Goal: Task Accomplishment & Management: Use online tool/utility

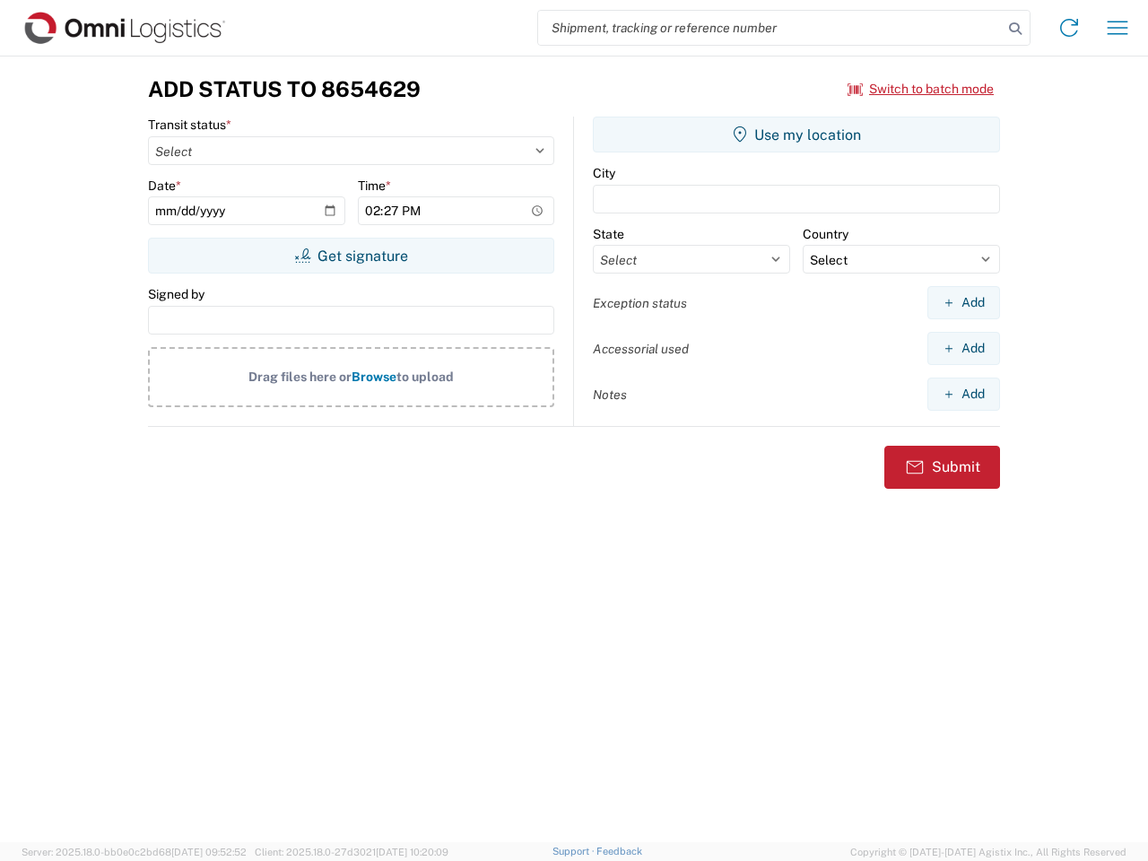
click at [770, 28] on input "search" at bounding box center [770, 28] width 465 height 34
click at [1015, 29] on icon at bounding box center [1015, 28] width 25 height 25
click at [1069, 28] on icon at bounding box center [1069, 27] width 29 height 29
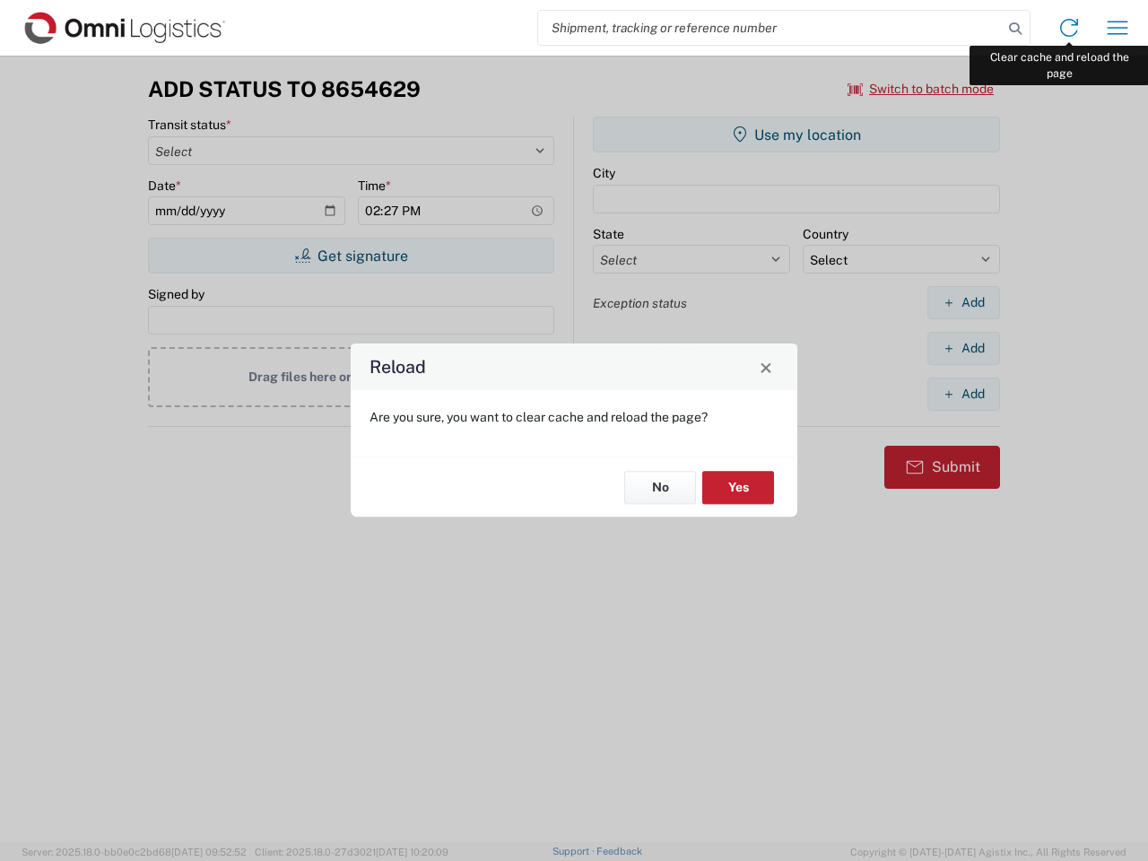
click at [1118, 28] on div "Reload Are you sure, you want to clear cache and reload the page? No Yes" at bounding box center [574, 430] width 1148 height 861
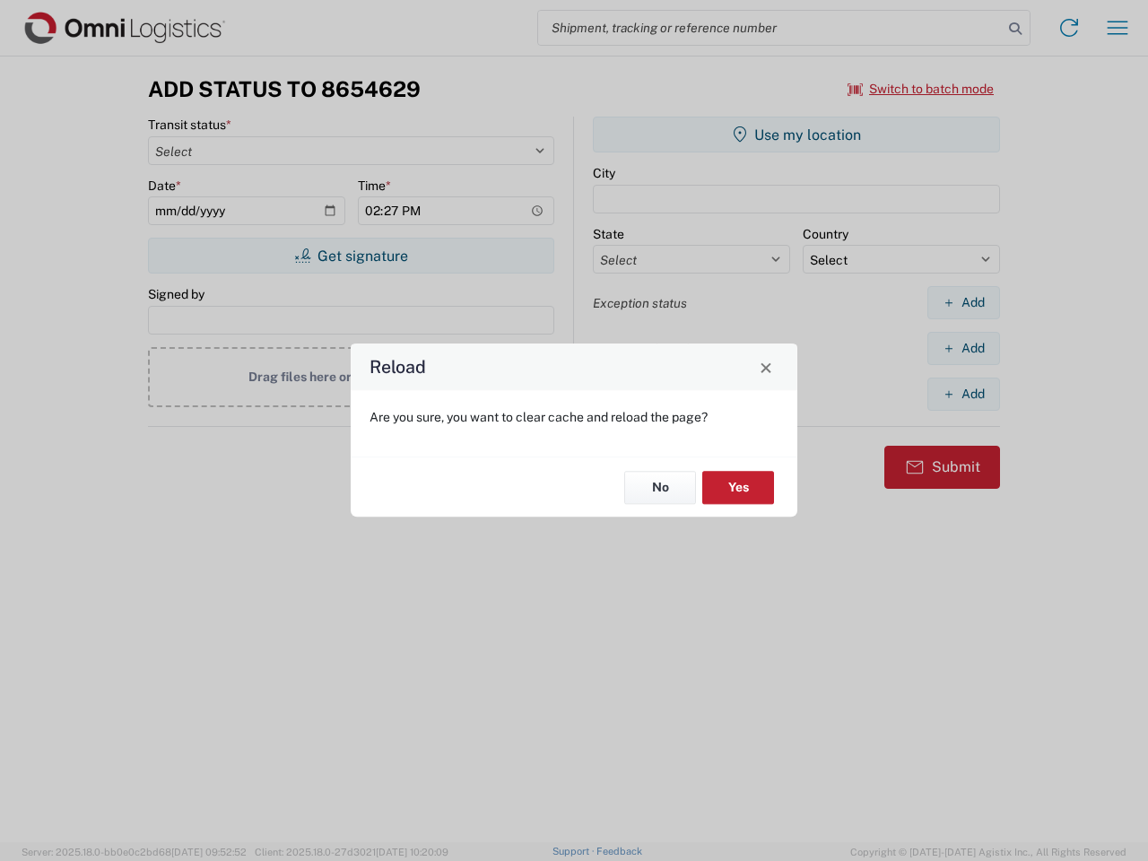
click at [921, 89] on div "Reload Are you sure, you want to clear cache and reload the page? No Yes" at bounding box center [574, 430] width 1148 height 861
click at [351, 256] on div "Reload Are you sure, you want to clear cache and reload the page? No Yes" at bounding box center [574, 430] width 1148 height 861
click at [796, 135] on div "Reload Are you sure, you want to clear cache and reload the page? No Yes" at bounding box center [574, 430] width 1148 height 861
click at [963, 302] on div "Reload Are you sure, you want to clear cache and reload the page? No Yes" at bounding box center [574, 430] width 1148 height 861
click at [963, 348] on div "Reload Are you sure, you want to clear cache and reload the page? No Yes" at bounding box center [574, 430] width 1148 height 861
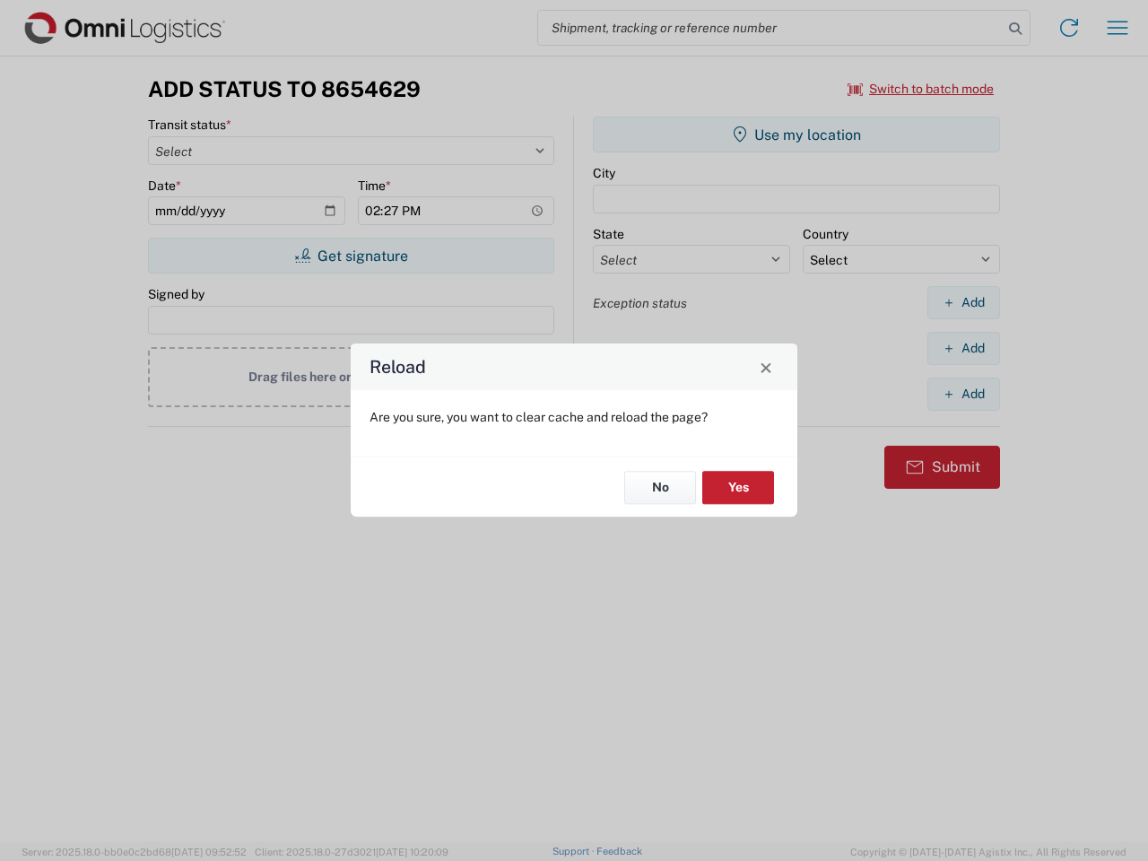
click at [963, 394] on div "Reload Are you sure, you want to clear cache and reload the page? No Yes" at bounding box center [574, 430] width 1148 height 861
